Goal: Task Accomplishment & Management: Complete application form

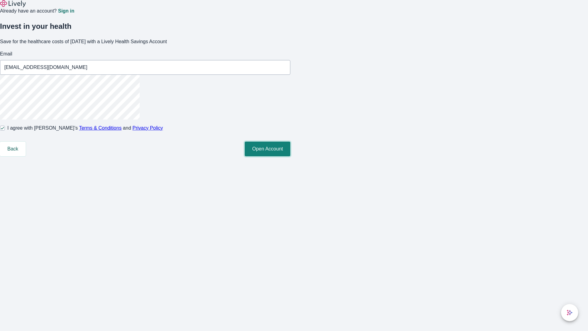
click at [290, 156] on button "Open Account" at bounding box center [268, 148] width 46 height 15
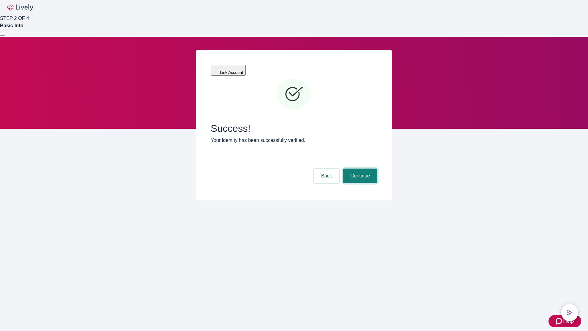
click at [359, 168] on button "Continue" at bounding box center [360, 175] width 34 height 15
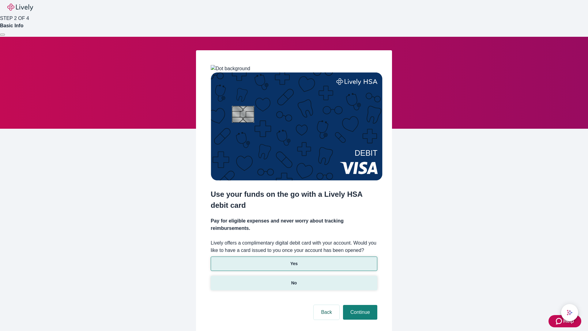
click at [294, 280] on p "No" at bounding box center [294, 283] width 6 height 6
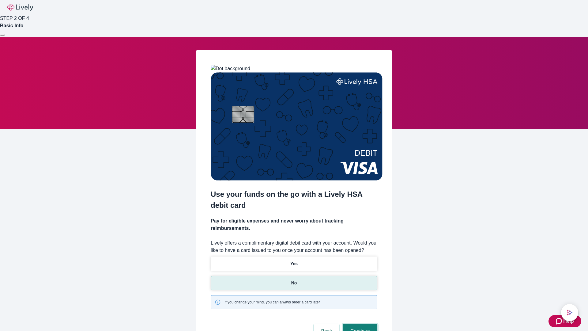
click at [359, 324] on button "Continue" at bounding box center [360, 331] width 34 height 15
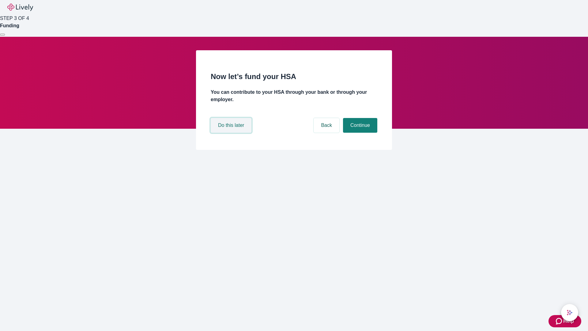
click at [232, 133] on button "Do this later" at bounding box center [231, 125] width 41 height 15
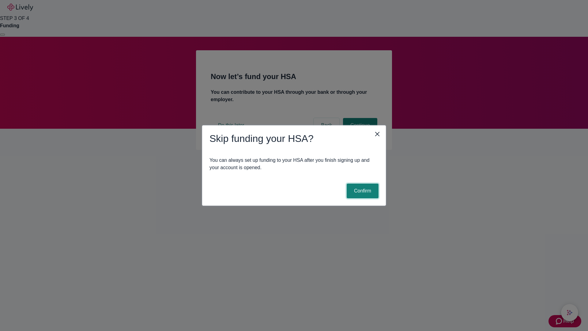
click at [362, 191] on button "Confirm" at bounding box center [363, 190] width 32 height 15
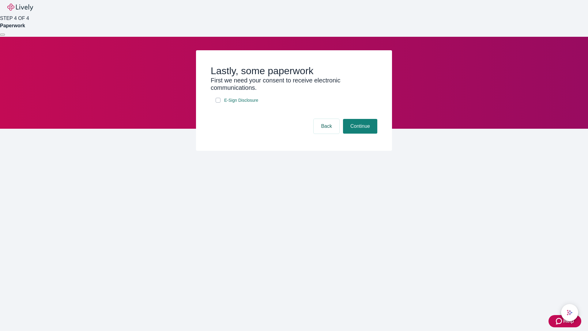
click at [218, 103] on input "E-Sign Disclosure" at bounding box center [218, 100] width 5 height 5
checkbox input "true"
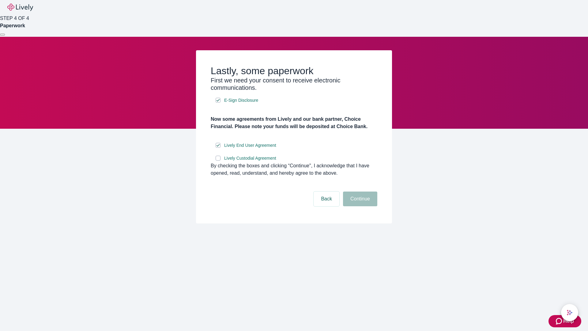
click at [218, 160] on input "Lively Custodial Agreement" at bounding box center [218, 158] width 5 height 5
checkbox input "true"
click at [359, 206] on button "Continue" at bounding box center [360, 198] width 34 height 15
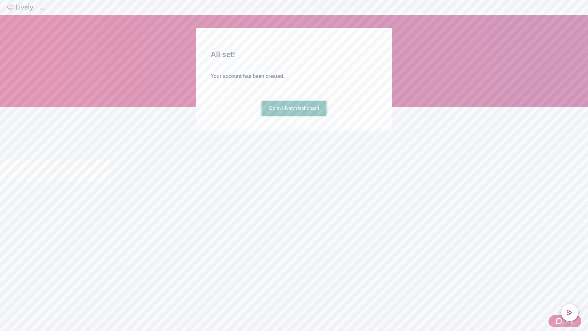
click at [294, 116] on link "Go to Lively dashboard" at bounding box center [293, 108] width 65 height 15
